Goal: Task Accomplishment & Management: Manage account settings

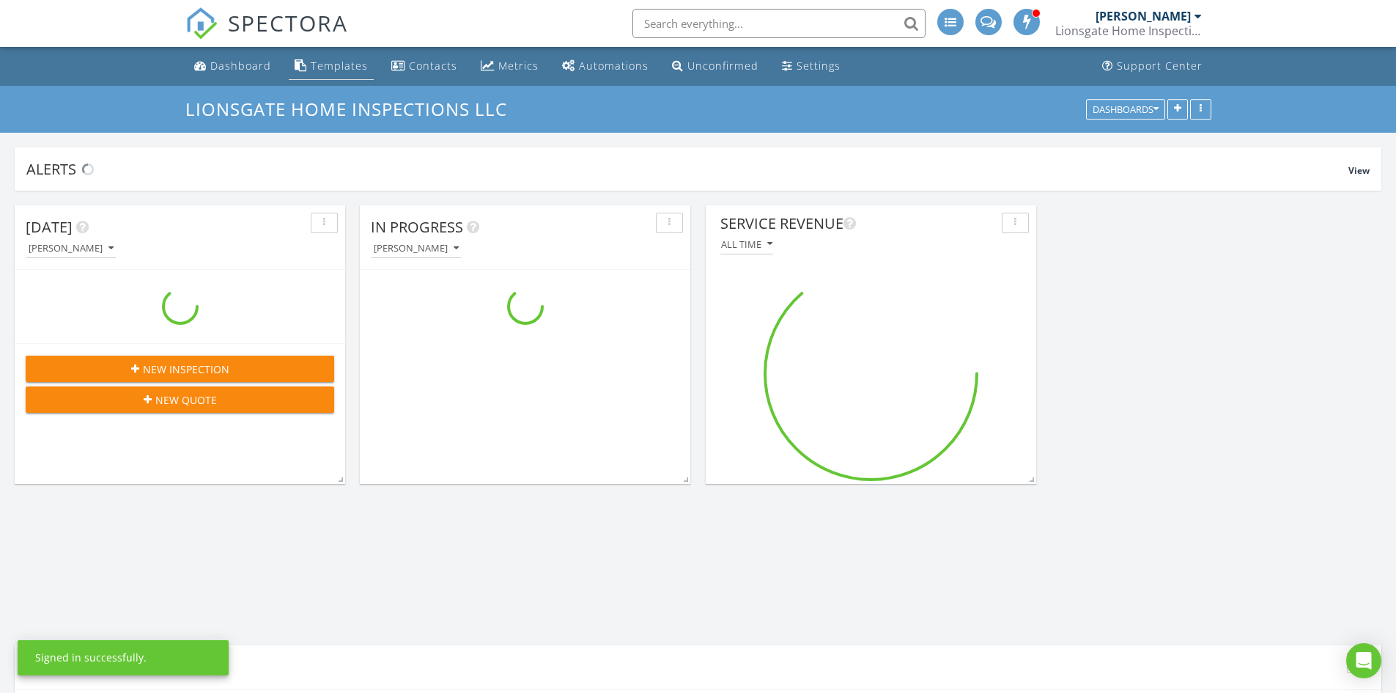
scroll to position [3556, 1419]
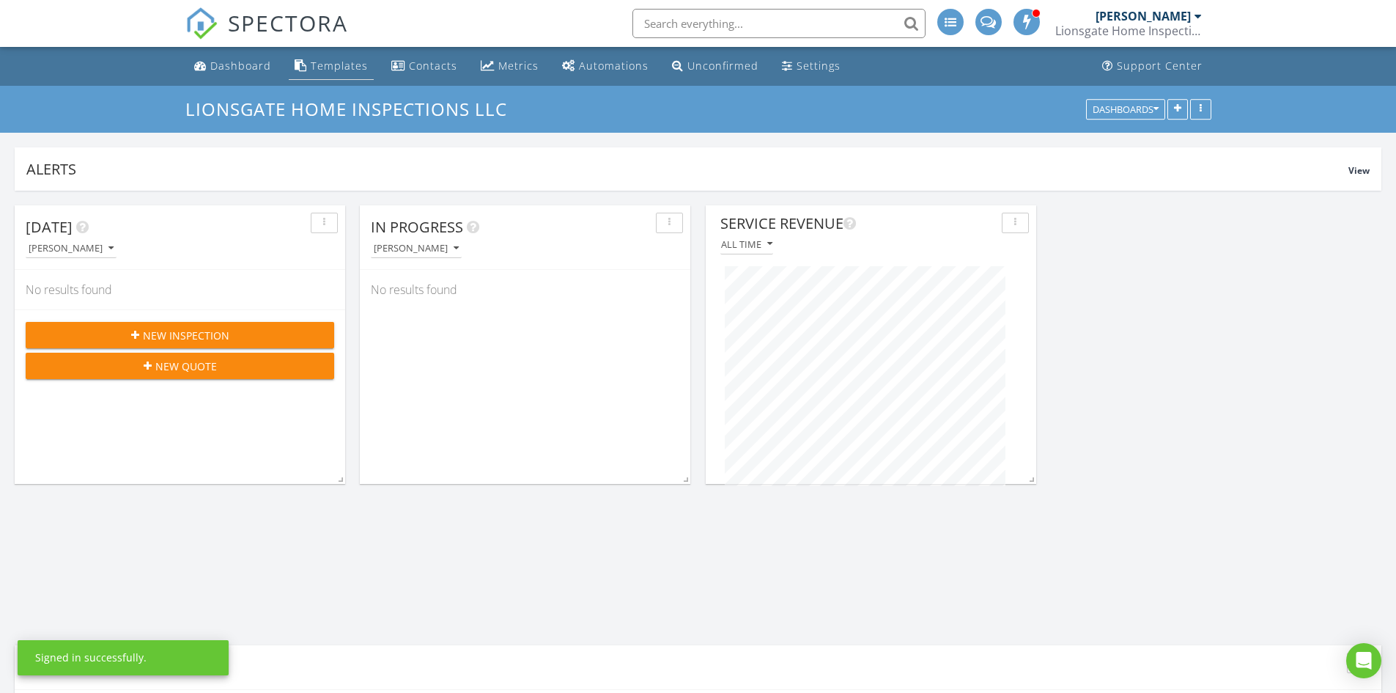
click at [314, 70] on div "Templates" at bounding box center [339, 66] width 57 height 14
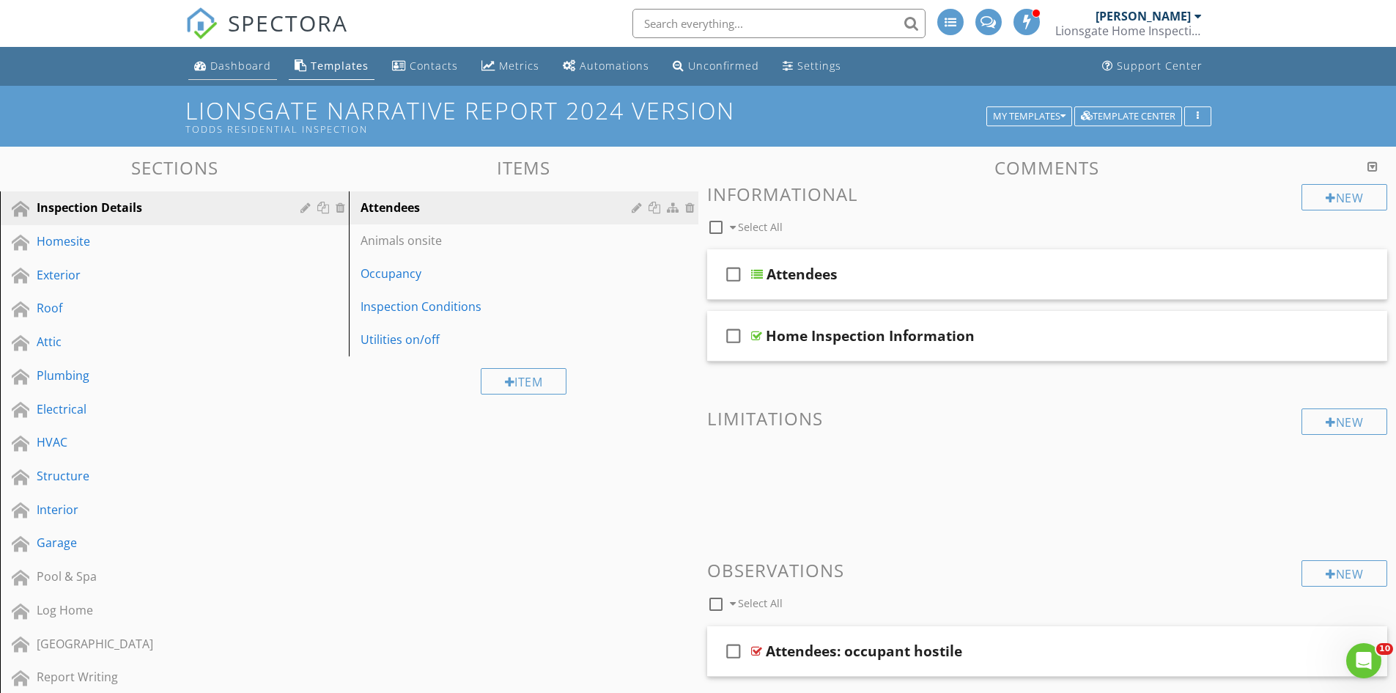
click at [249, 67] on div "Dashboard" at bounding box center [240, 66] width 61 height 14
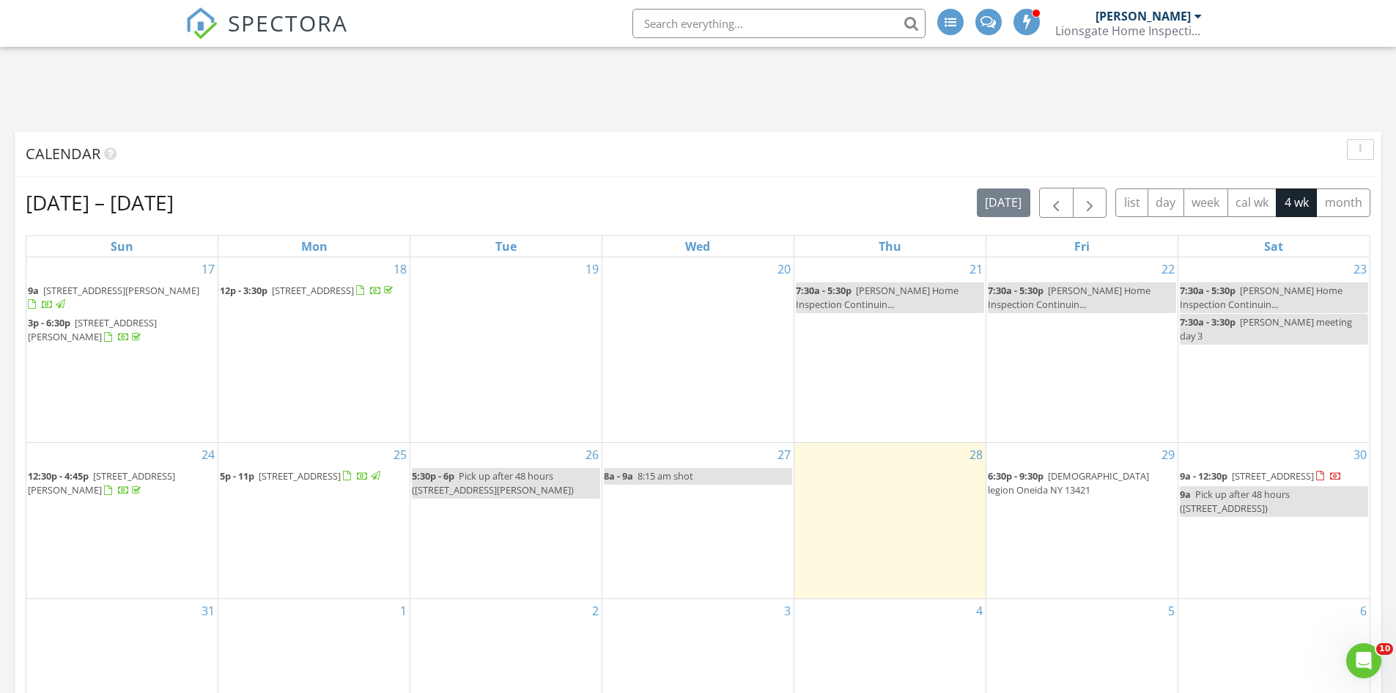
scroll to position [586, 0]
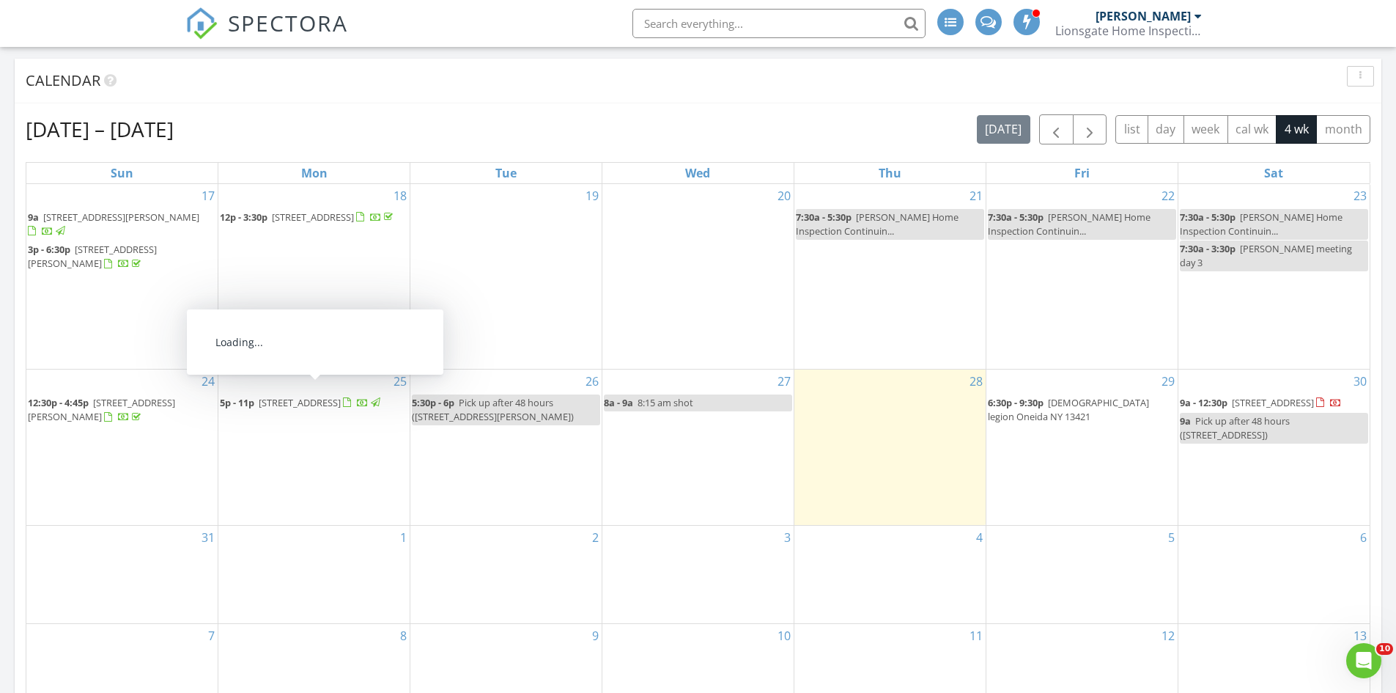
click at [336, 396] on span "7774 Stony Lake Rd, Glenfield 13343" at bounding box center [300, 402] width 82 height 13
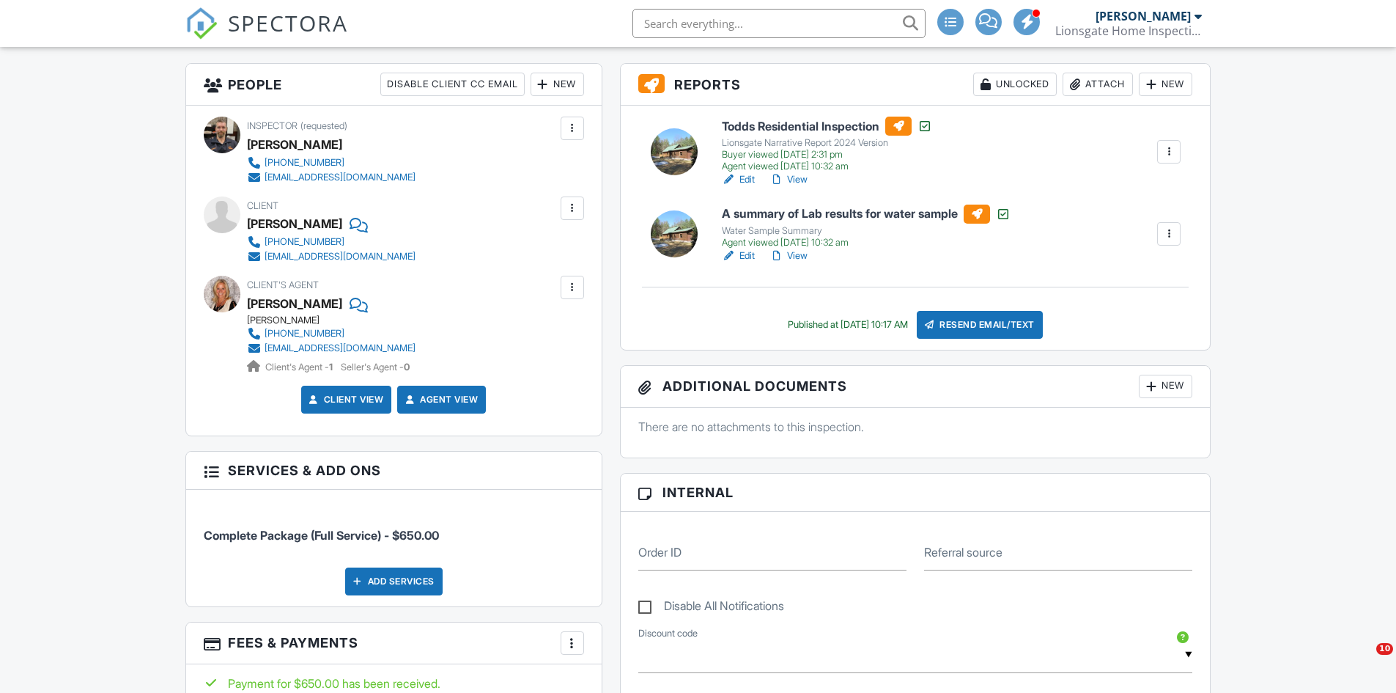
click at [745, 254] on link "Edit" at bounding box center [738, 255] width 33 height 15
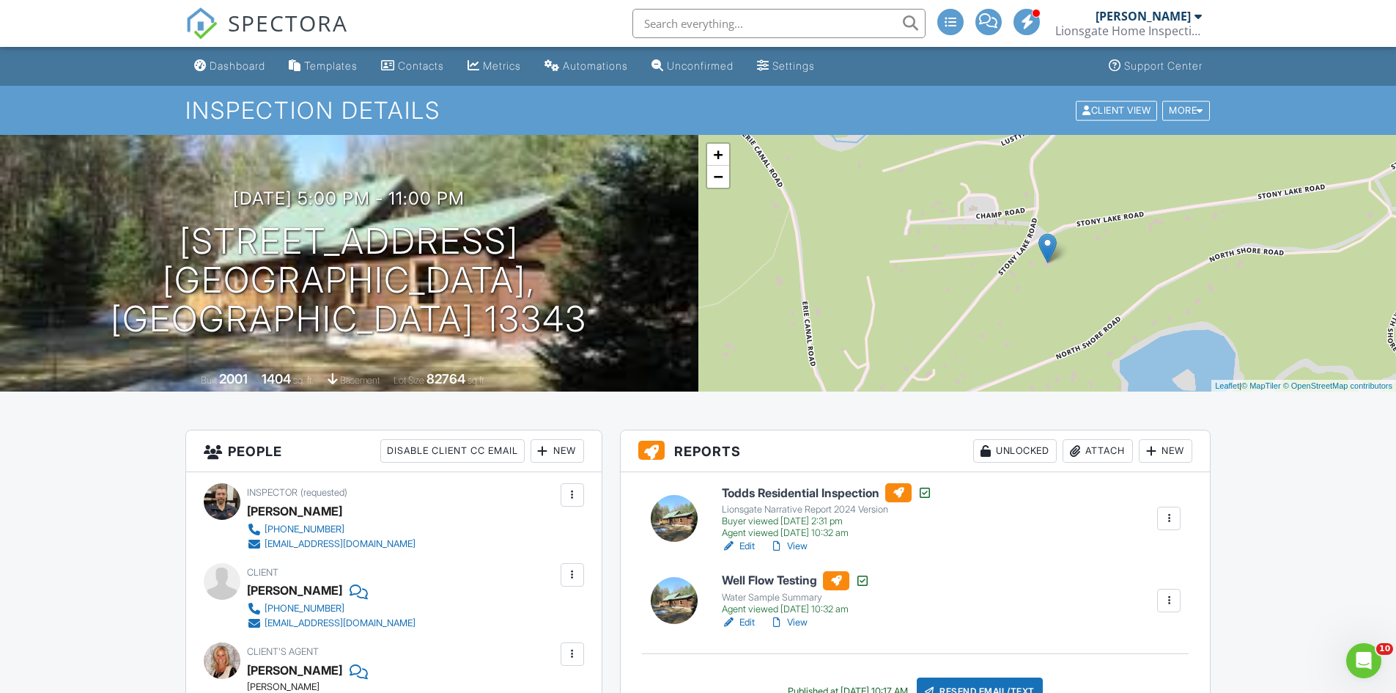
click at [744, 543] on link "Edit" at bounding box center [738, 546] width 33 height 15
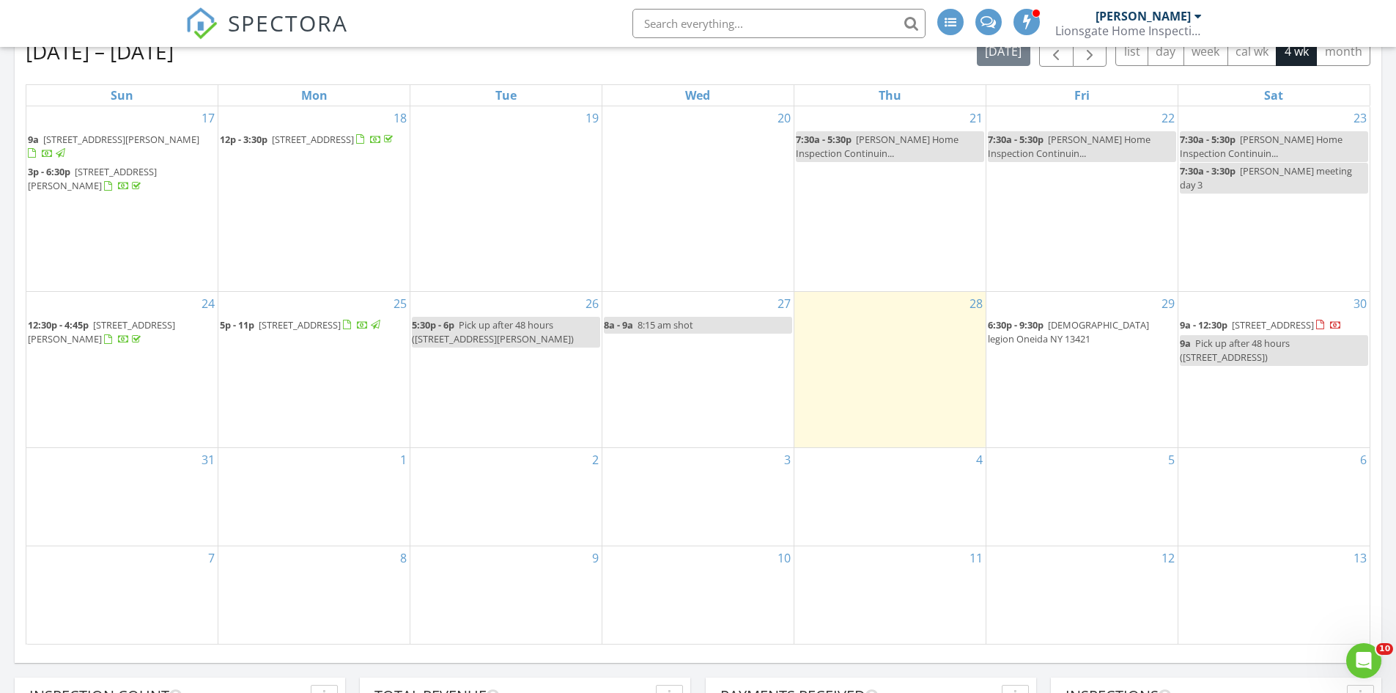
scroll to position [806, 0]
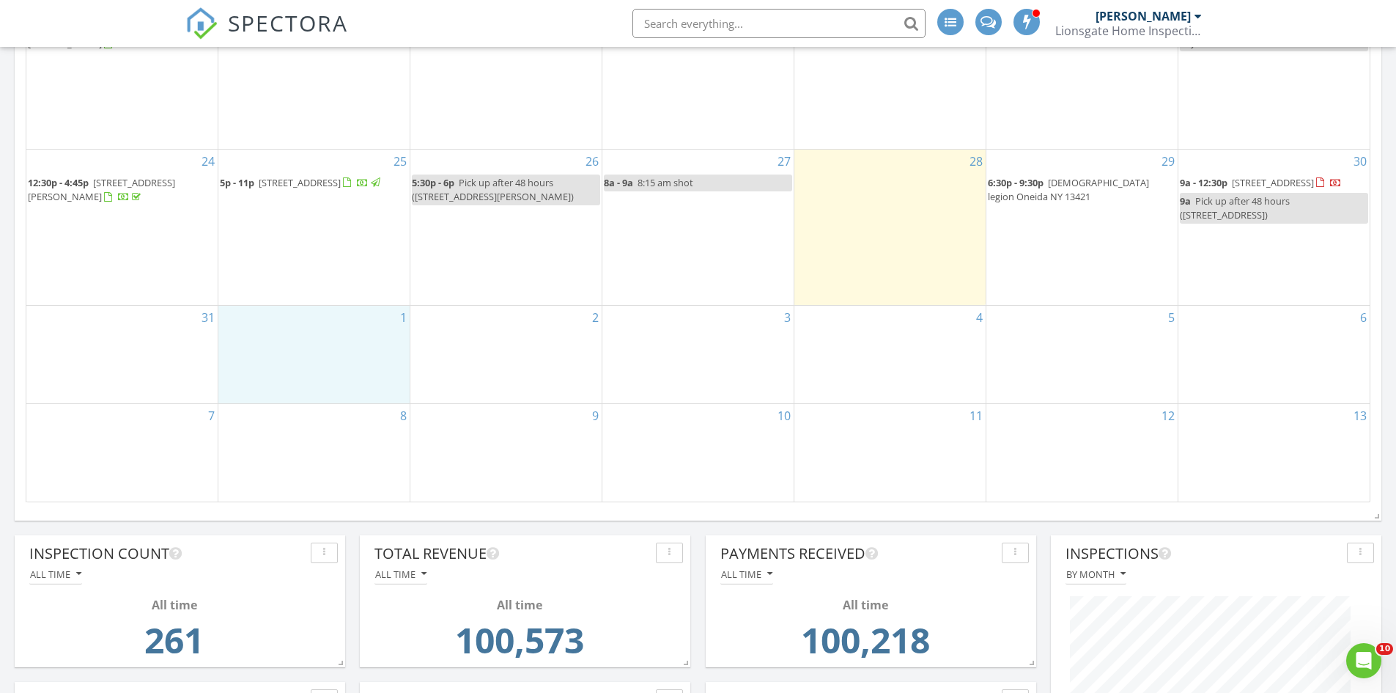
click at [380, 375] on div "1" at bounding box center [313, 354] width 191 height 97
click at [331, 176] on span "[STREET_ADDRESS]" at bounding box center [300, 182] width 82 height 13
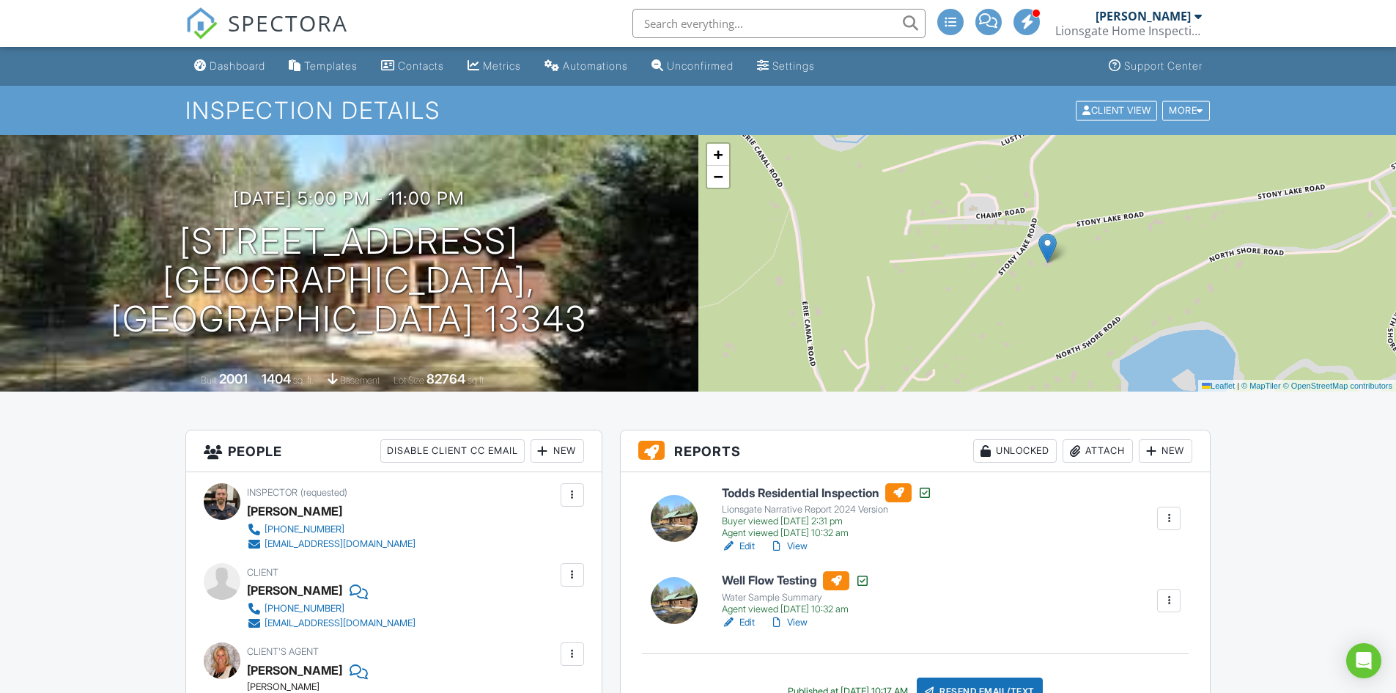
click at [743, 545] on link "Edit" at bounding box center [738, 546] width 33 height 15
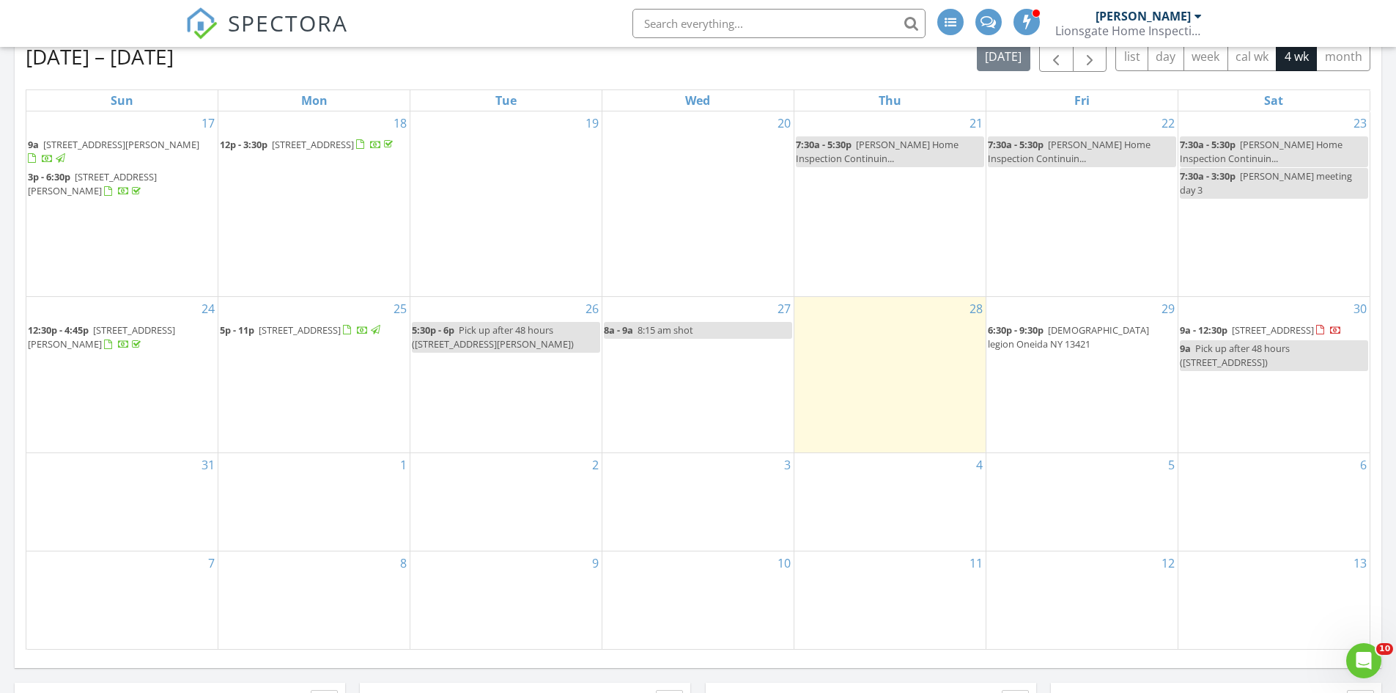
scroll to position [660, 0]
click at [281, 323] on span "[STREET_ADDRESS]" at bounding box center [300, 329] width 82 height 13
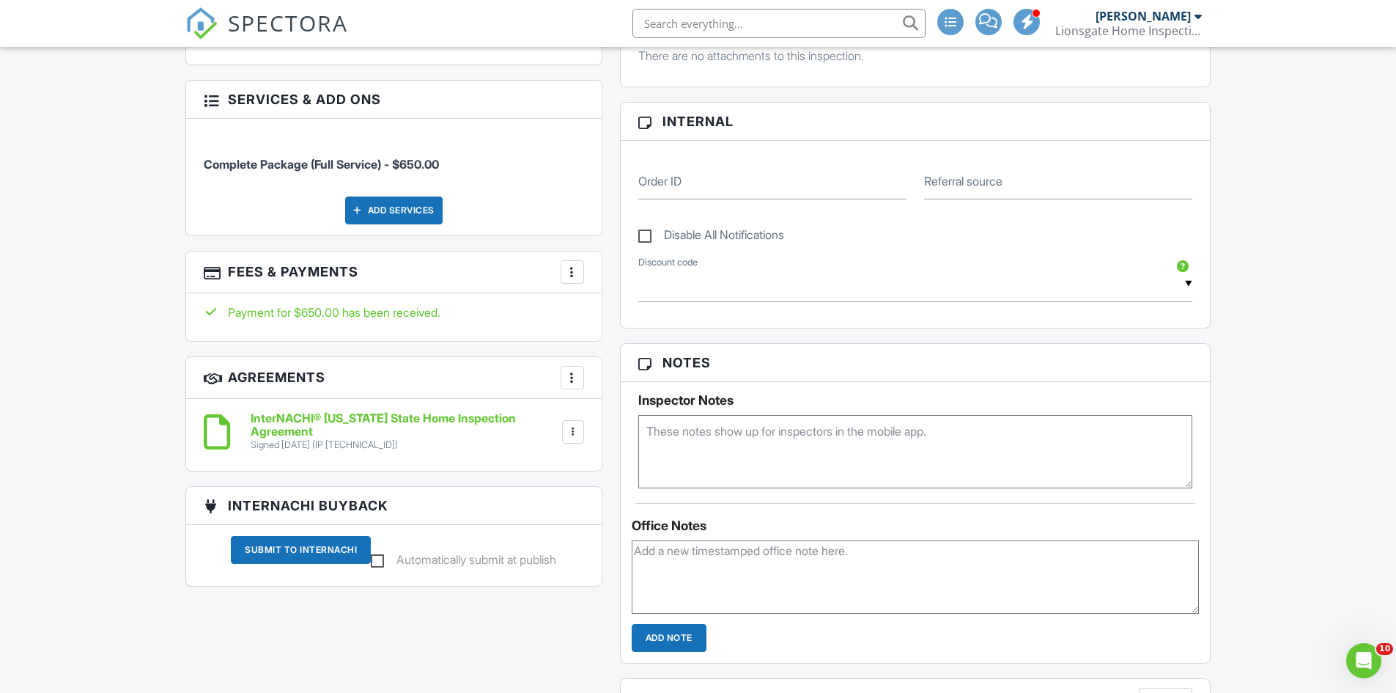
scroll to position [806, 0]
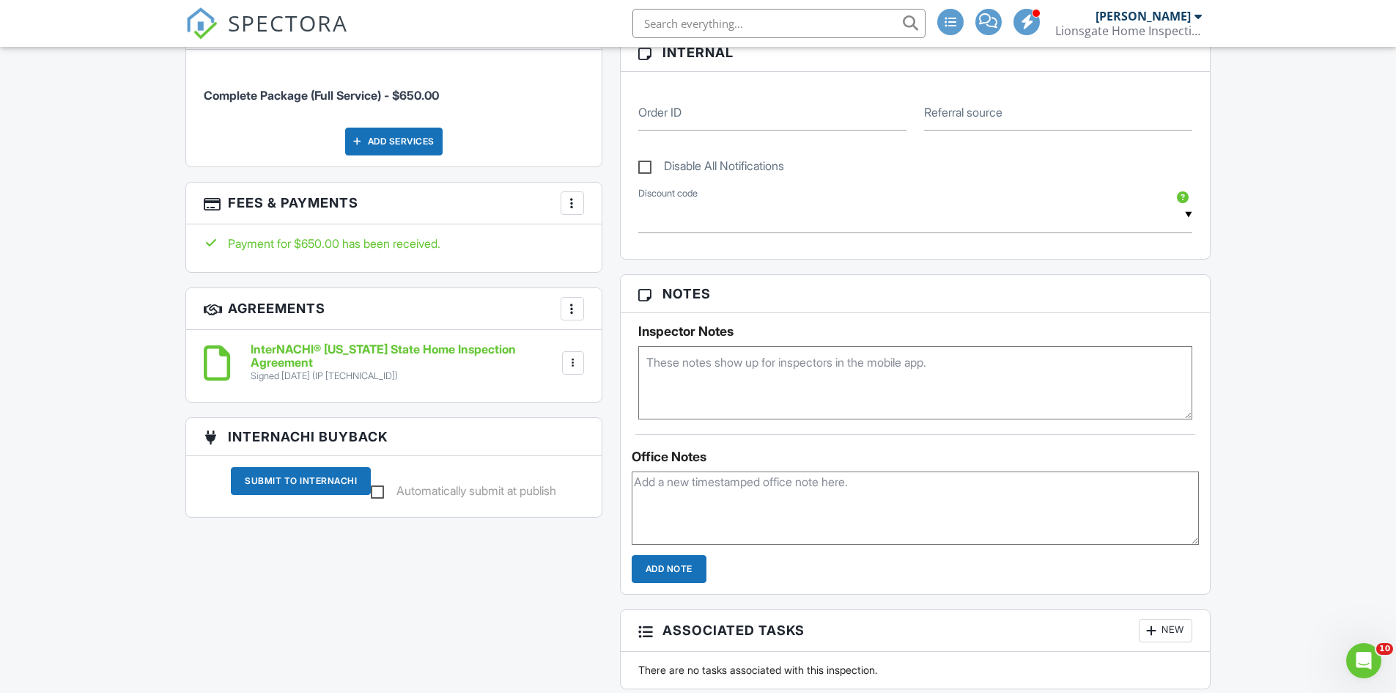
click at [748, 380] on textarea at bounding box center [915, 382] width 555 height 73
paste textarea "315-348-8884"
paste textarea "david@vandewaterland.com"
drag, startPoint x: 807, startPoint y: 377, endPoint x: 648, endPoint y: 382, distance: 159.2
click at [648, 382] on textarea "Dave VanderWater-315-348-8884 david@vandewaterland.com" at bounding box center [915, 382] width 555 height 73
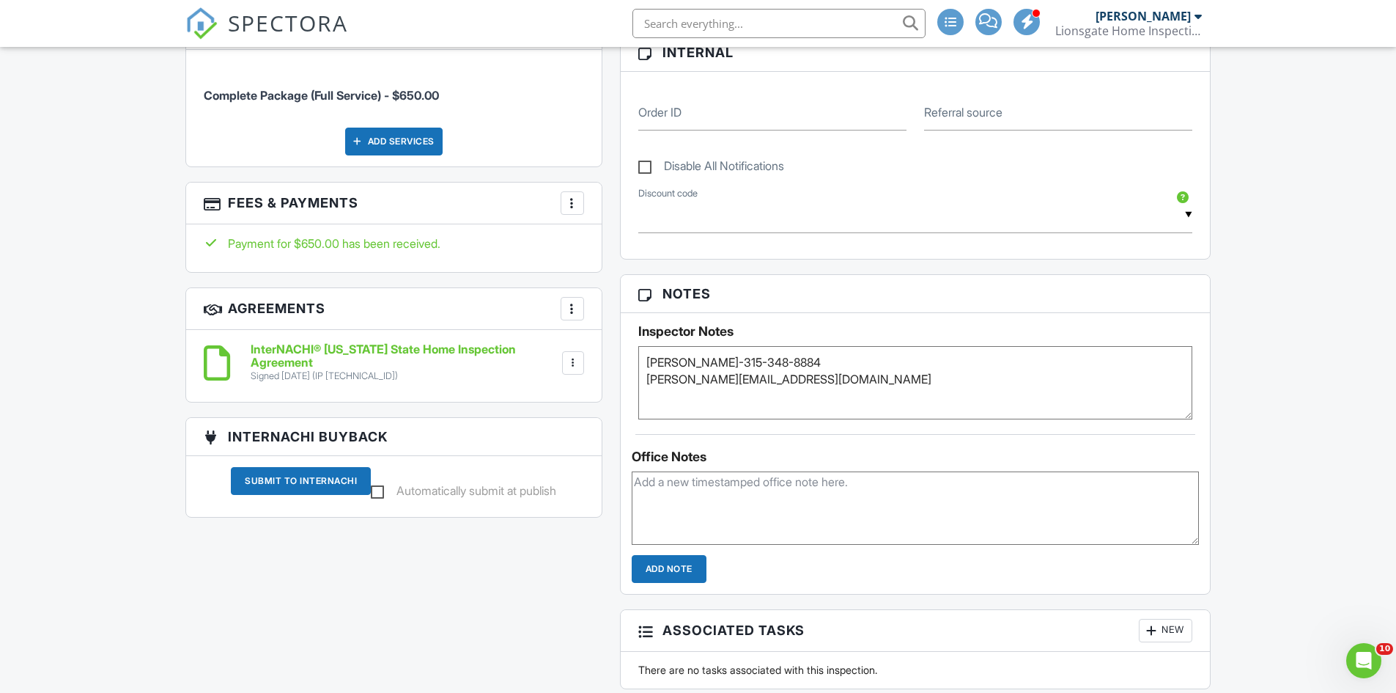
type textarea "Dave VanderWater-315-348-8884 david@vandewaterland.com"
drag, startPoint x: 619, startPoint y: 2, endPoint x: 139, endPoint y: 88, distance: 487.0
click at [139, 88] on div "Dashboard Templates Contacts Metrics Automations Unconfirmed Settings Support C…" at bounding box center [698, 604] width 1396 height 2726
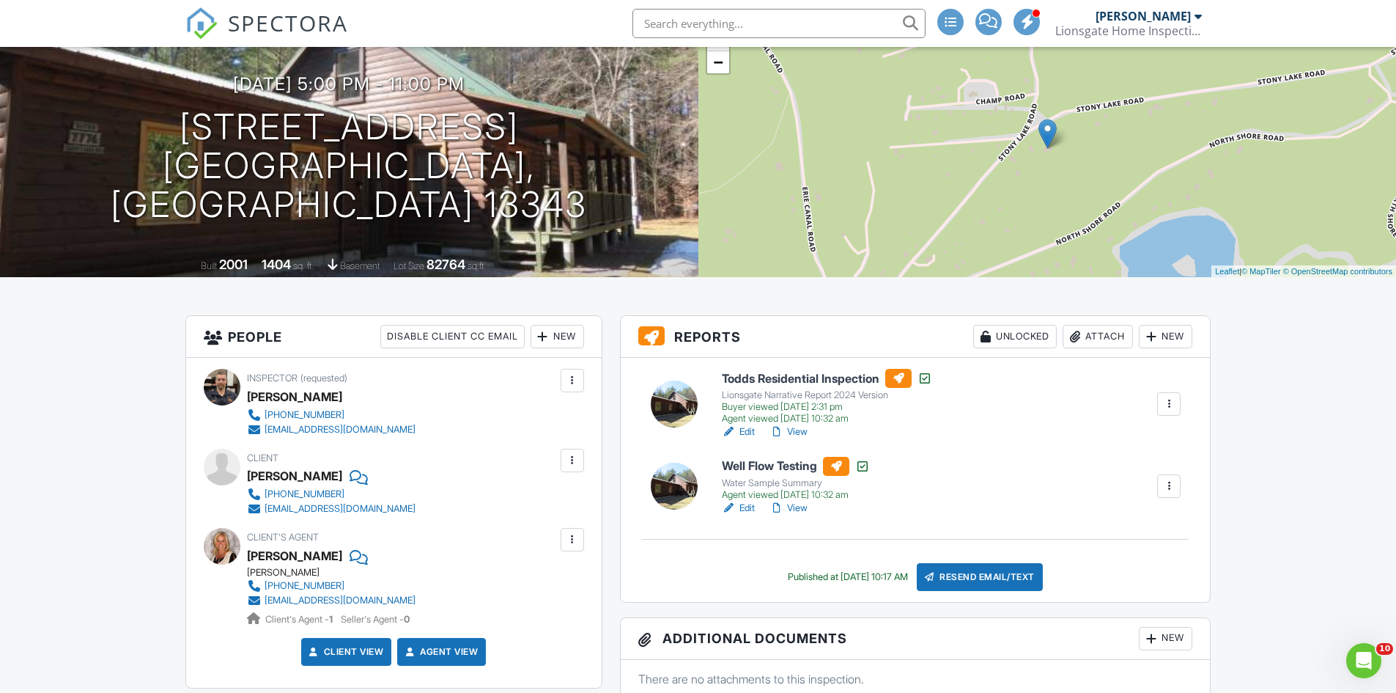
scroll to position [0, 0]
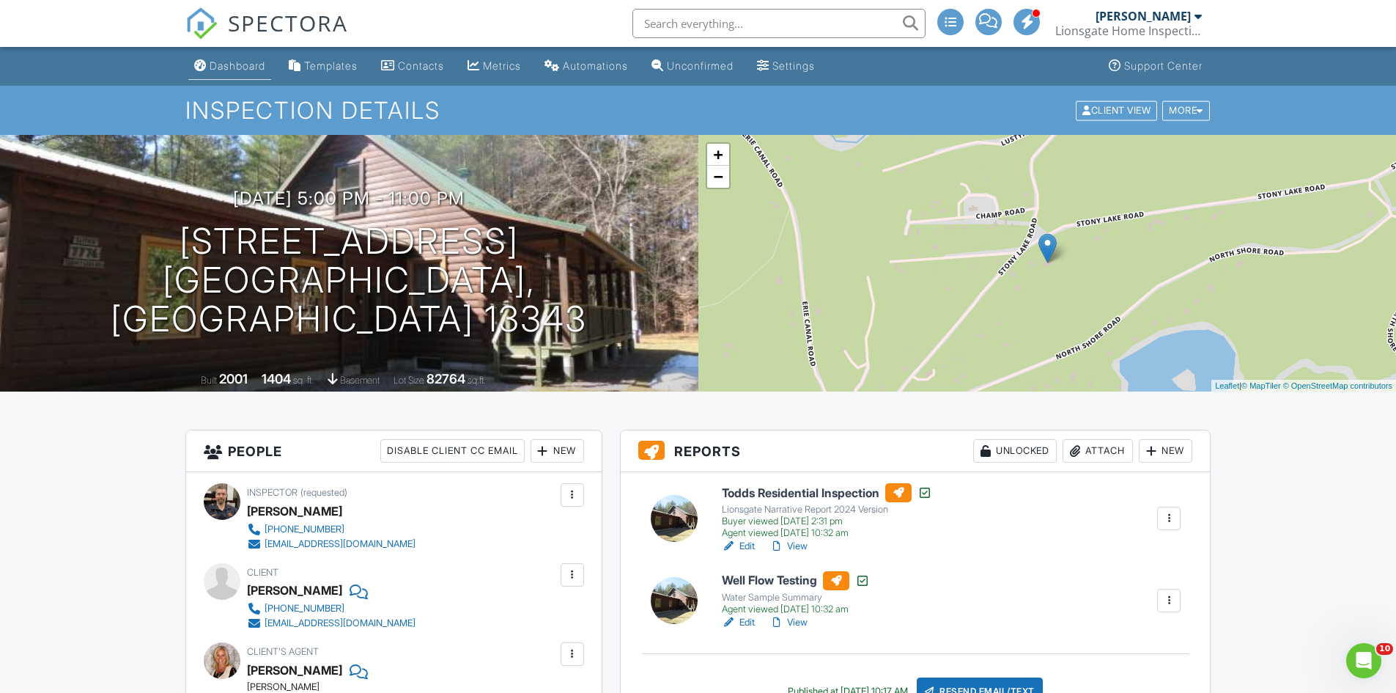
click at [232, 65] on div "Dashboard" at bounding box center [238, 65] width 56 height 12
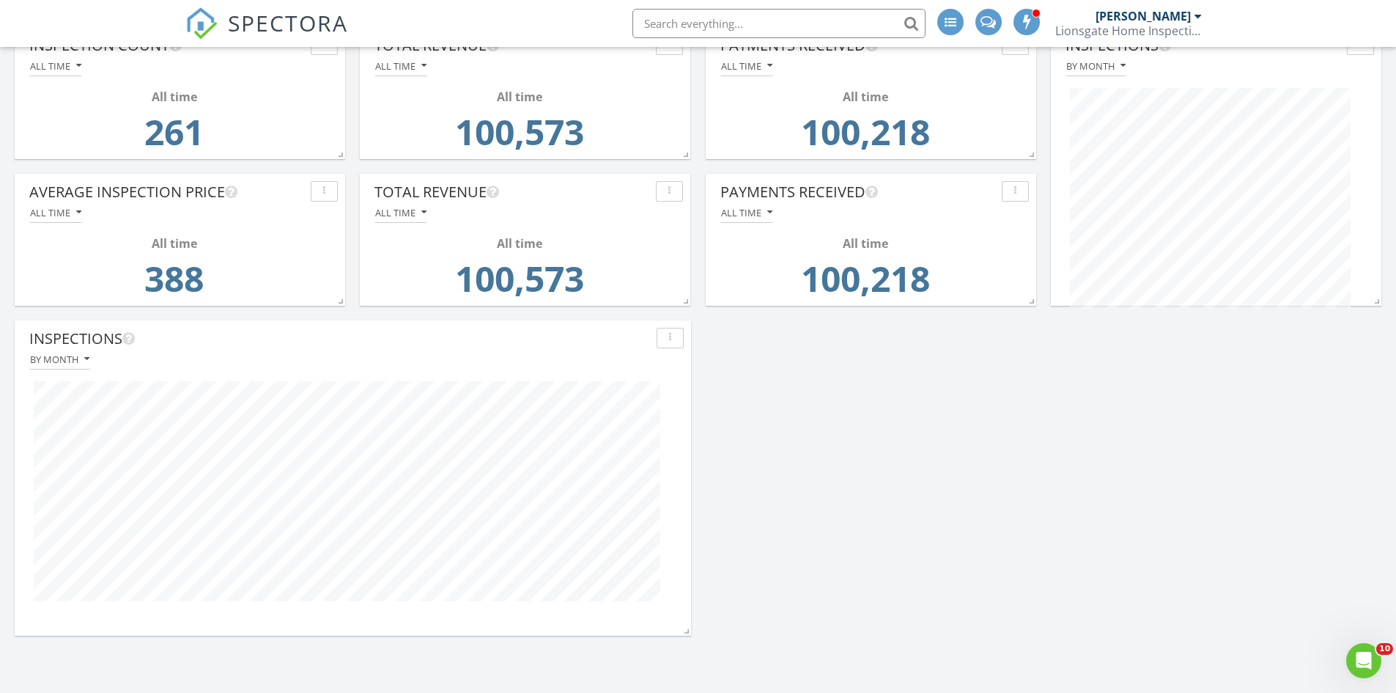
scroll to position [1319, 0]
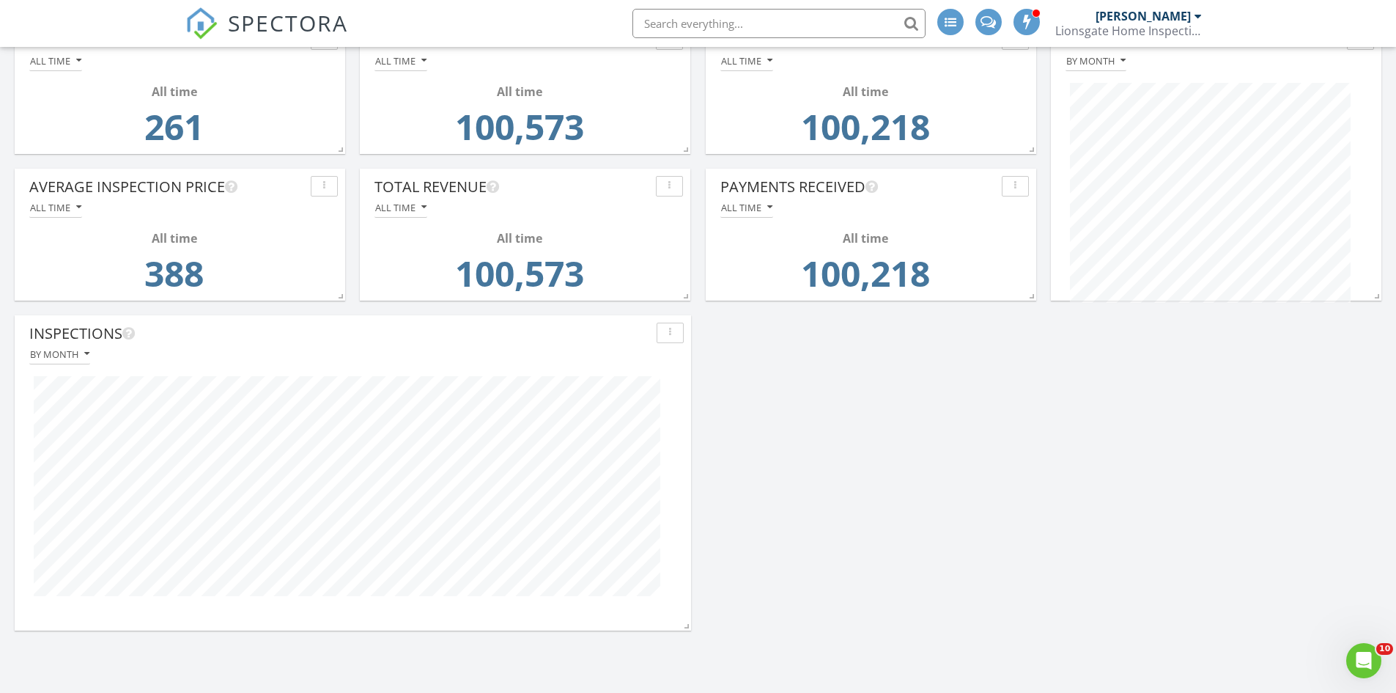
click at [1064, 460] on div "Today Todd Webster No results found New Inspection New Quote In Progress Todd W…" at bounding box center [698, 637] width 1396 height 3533
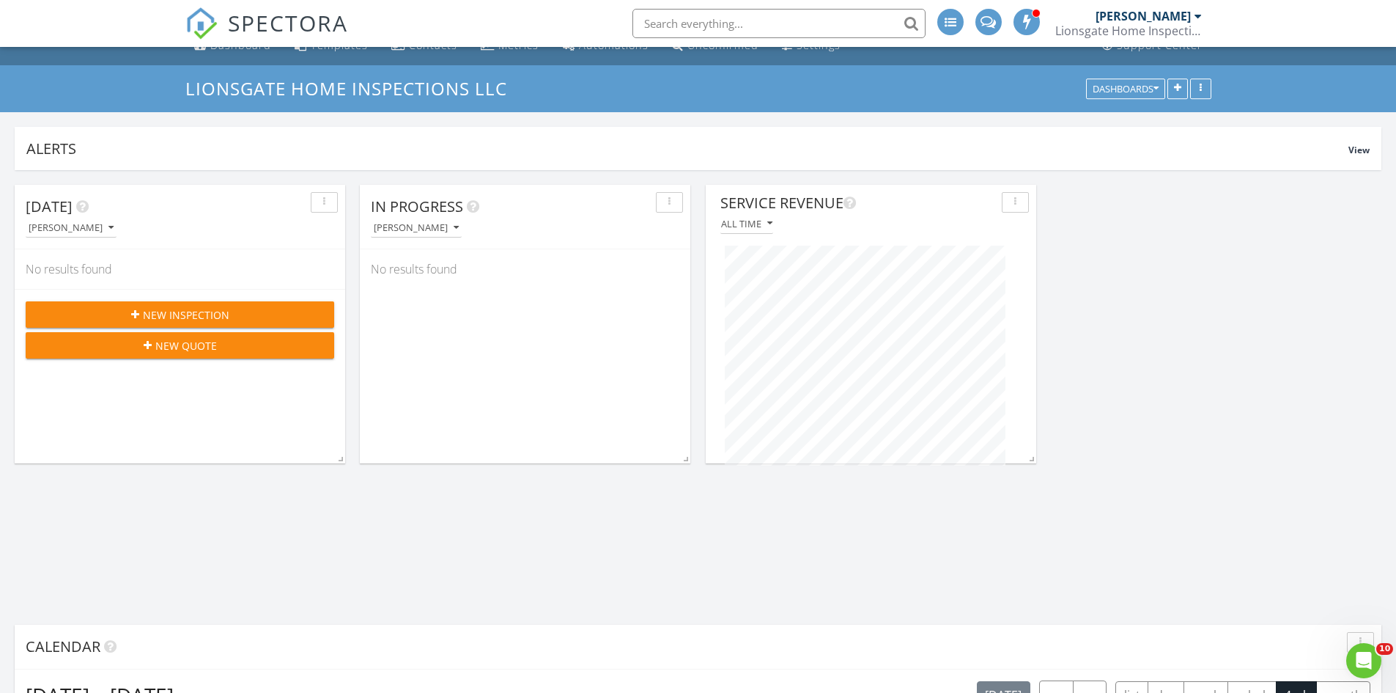
scroll to position [0, 0]
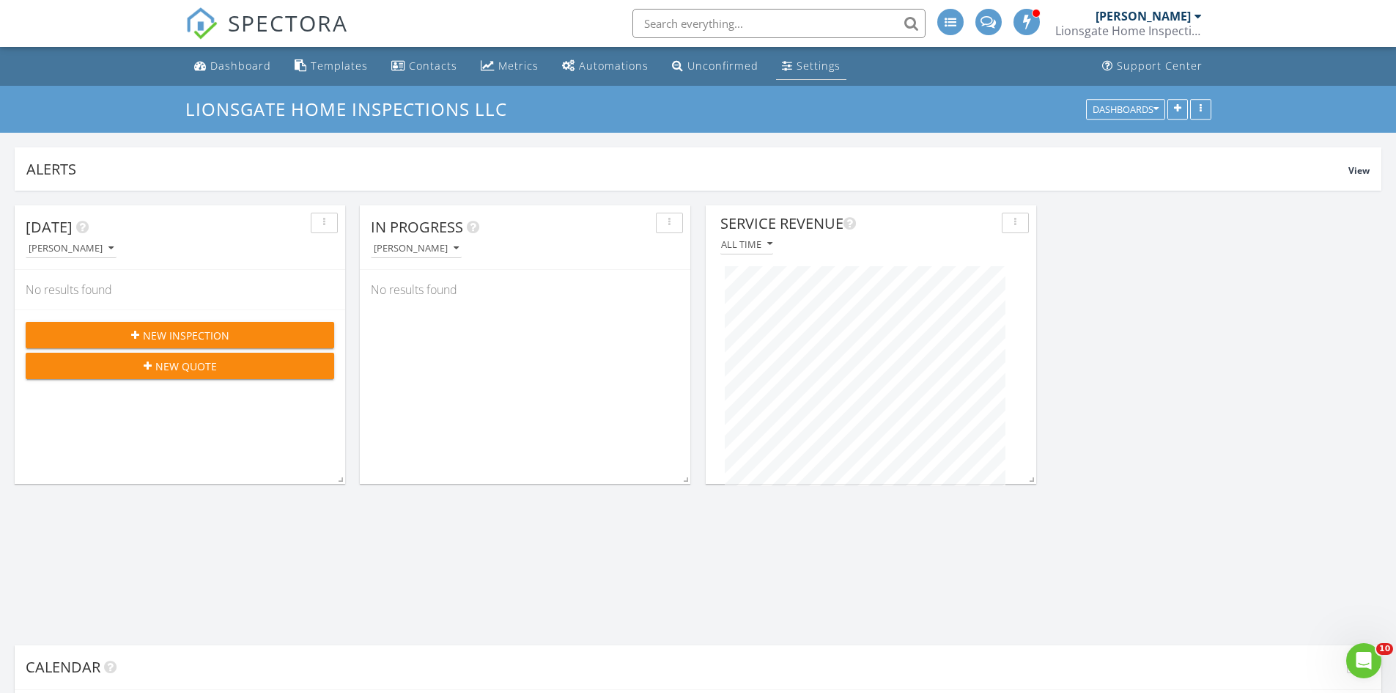
click at [797, 70] on div "Settings" at bounding box center [819, 66] width 44 height 14
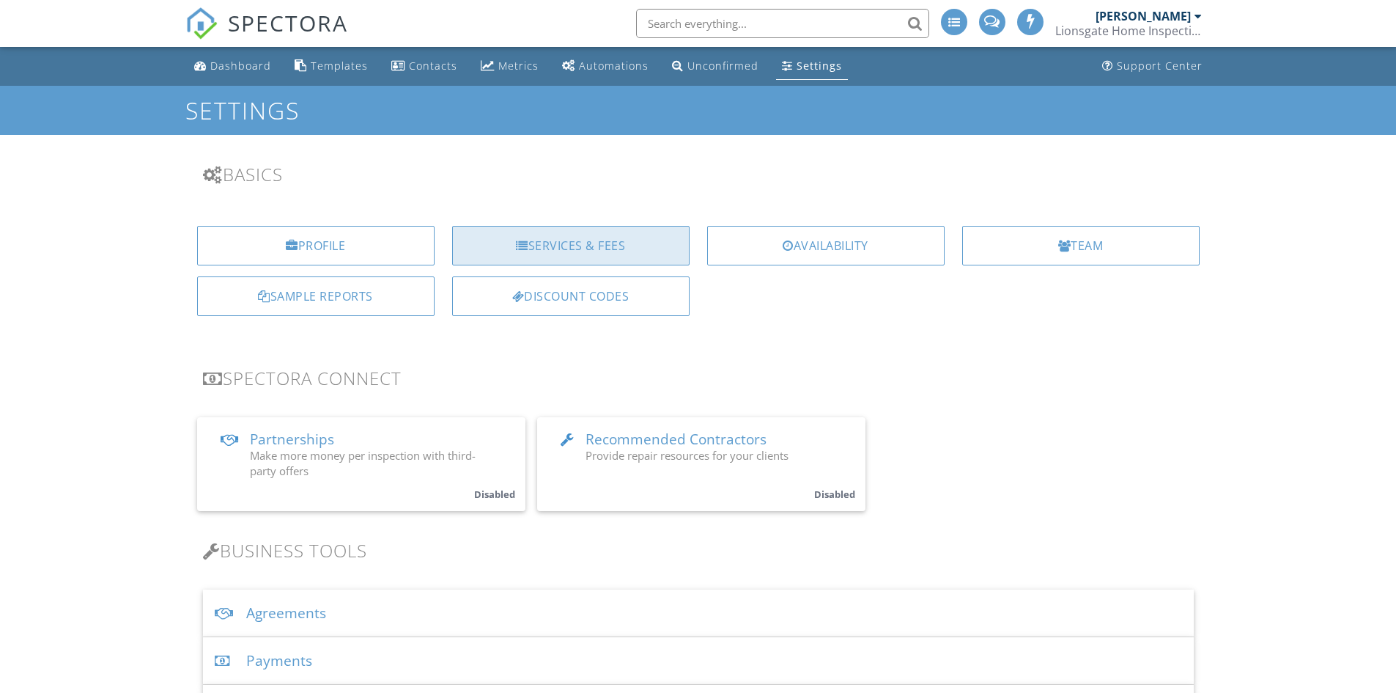
click at [533, 251] on div "Services & Fees" at bounding box center [571, 246] width 238 height 40
